Goal: Navigation & Orientation: Understand site structure

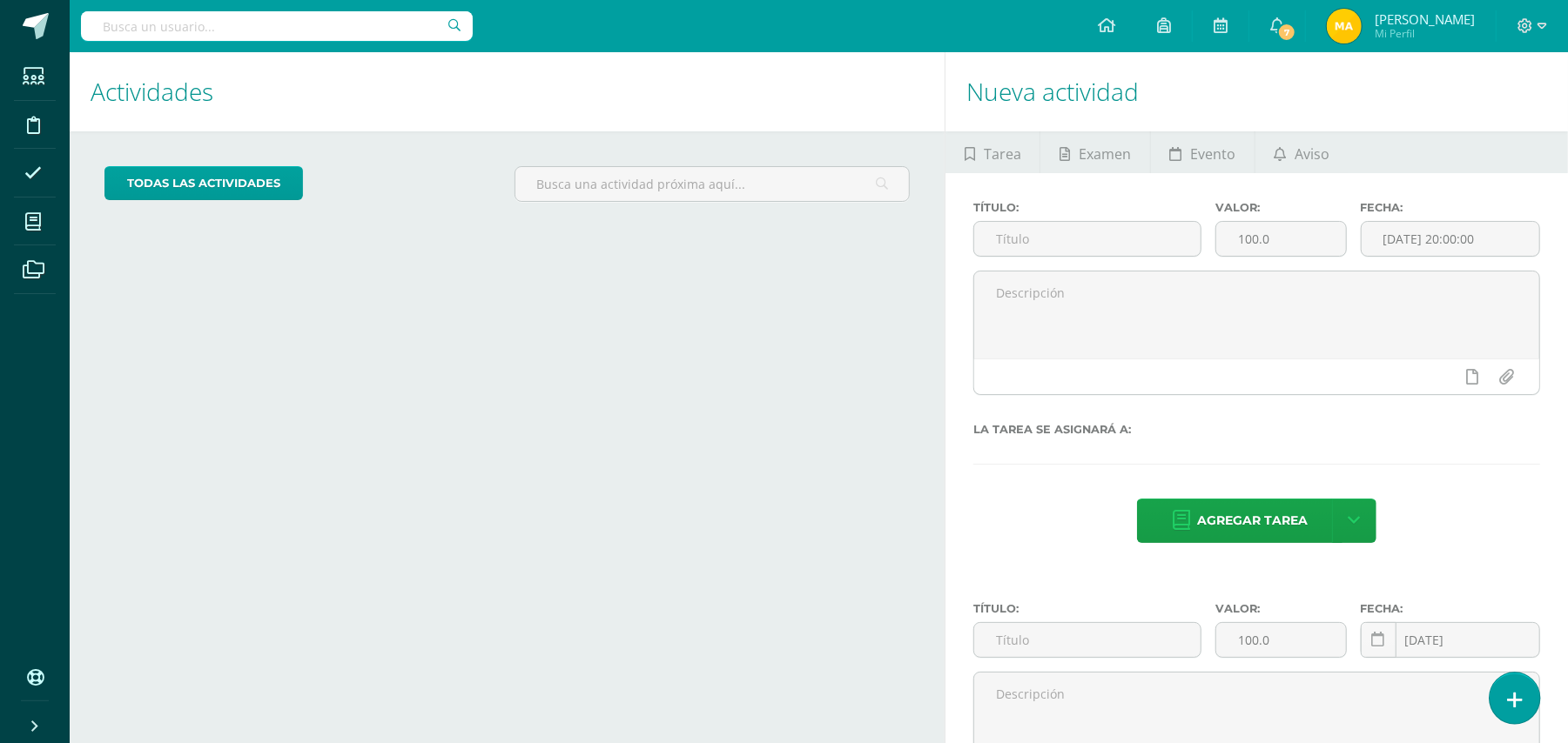
click at [1510, 703] on icon at bounding box center [1514, 700] width 16 height 20
click at [1510, 704] on icon at bounding box center [1514, 700] width 16 height 20
click at [1513, 709] on icon at bounding box center [1514, 700] width 16 height 20
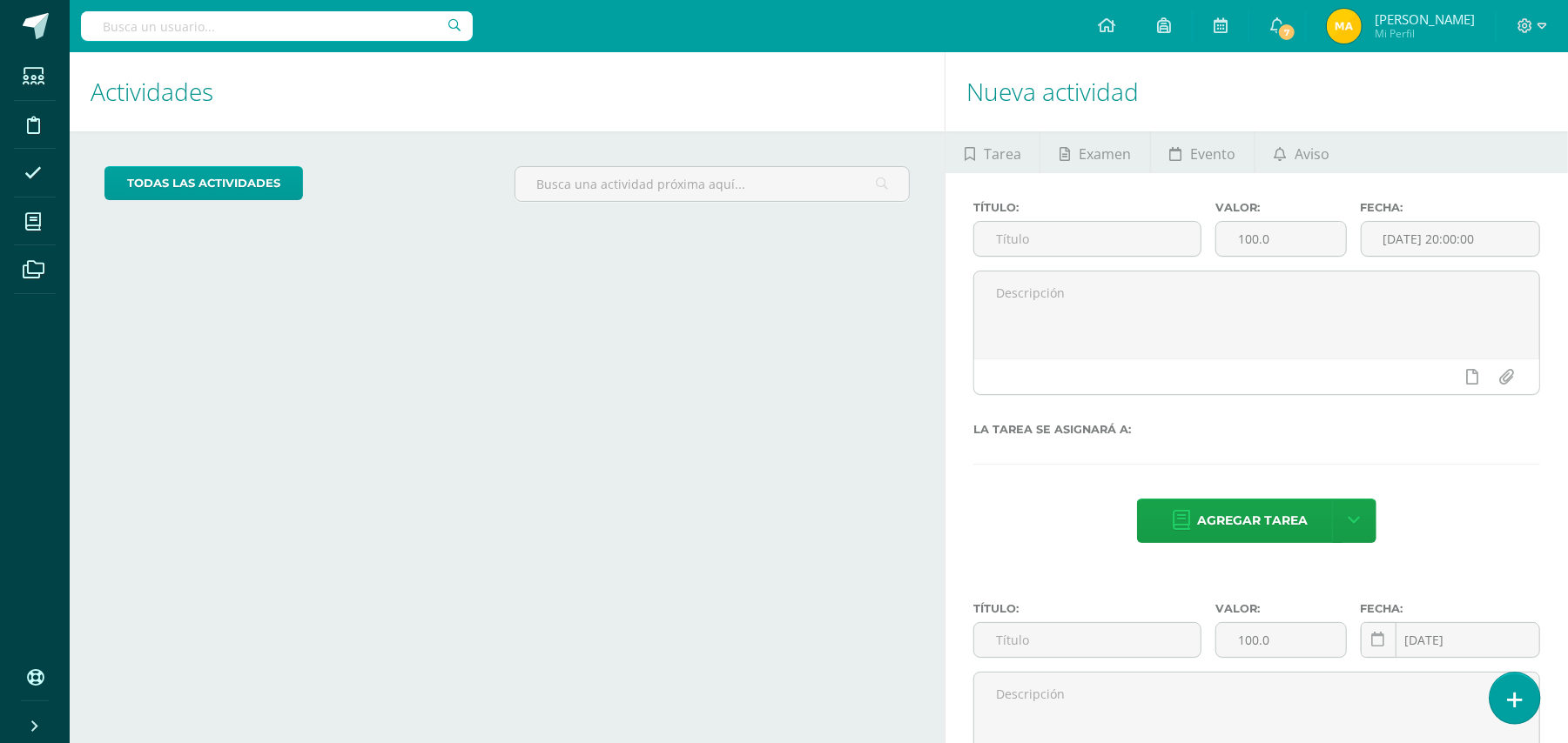
click at [1516, 701] on icon at bounding box center [1514, 700] width 16 height 20
